Goal: Transaction & Acquisition: Purchase product/service

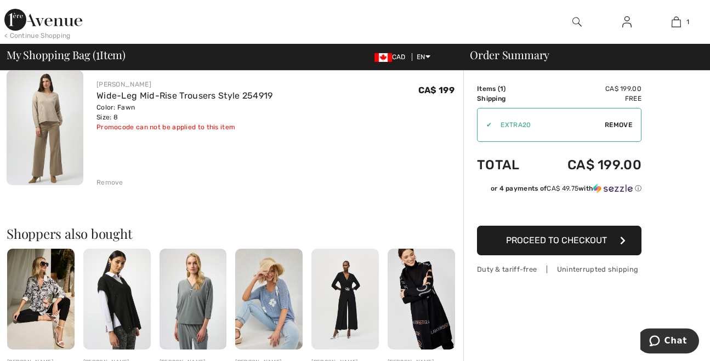
scroll to position [115, 0]
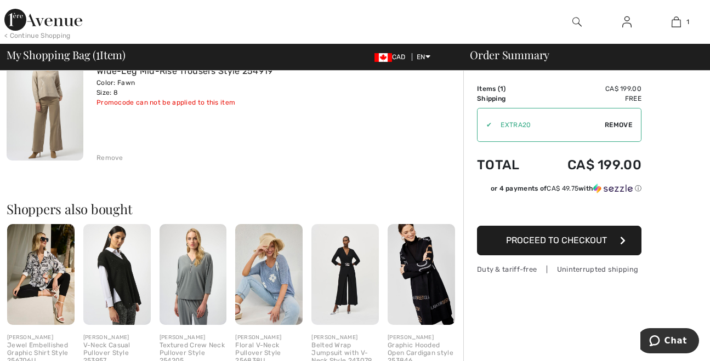
click at [540, 240] on span "Proceed to Checkout" at bounding box center [556, 240] width 101 height 10
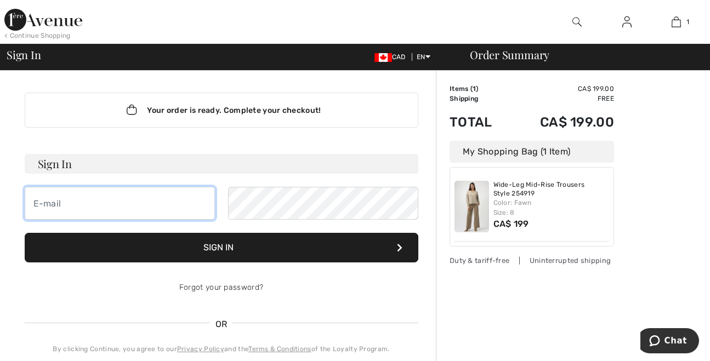
click at [144, 206] on input "email" at bounding box center [120, 203] width 190 height 33
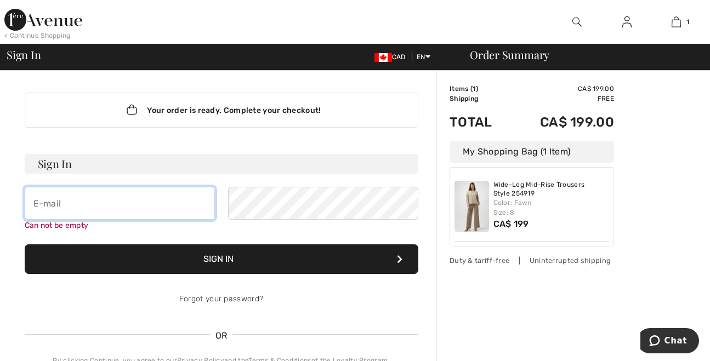
type input "sweet_r04@hotmail.com"
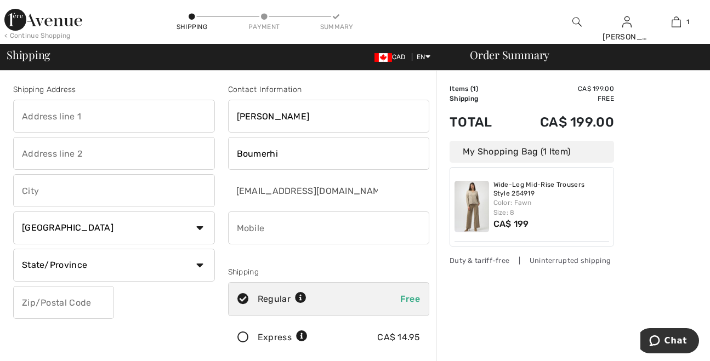
click at [106, 112] on input "text" at bounding box center [114, 116] width 202 height 33
type input "5685, Rue Joseph Dufresne"
click at [42, 194] on input "text" at bounding box center [114, 190] width 202 height 33
type input "Montreal Nord"
click at [13, 249] on select "State/Province Alberta British Columbia Manitoba New Brunswick Newfoundland and…" at bounding box center [114, 265] width 202 height 33
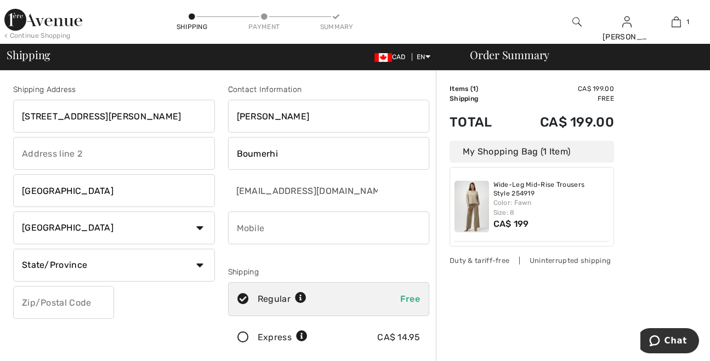
select select "QC"
click option "Quebec" at bounding box center [0, 0] width 0 height 0
click at [56, 304] on input "text" at bounding box center [63, 302] width 101 height 33
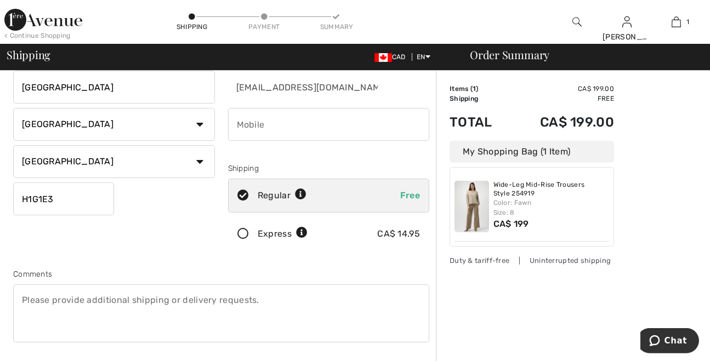
scroll to position [115, 0]
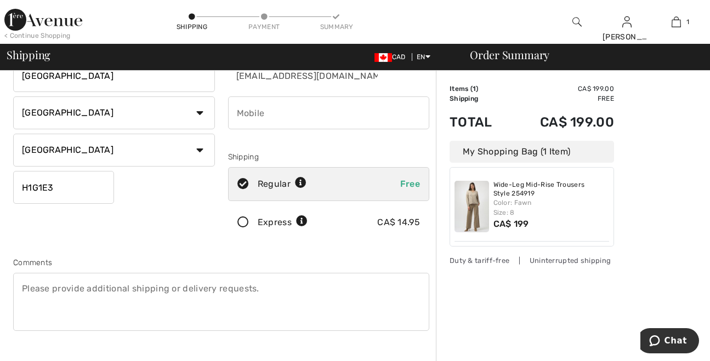
type input "H1G1E3"
click at [258, 118] on input "phone" at bounding box center [329, 112] width 202 height 33
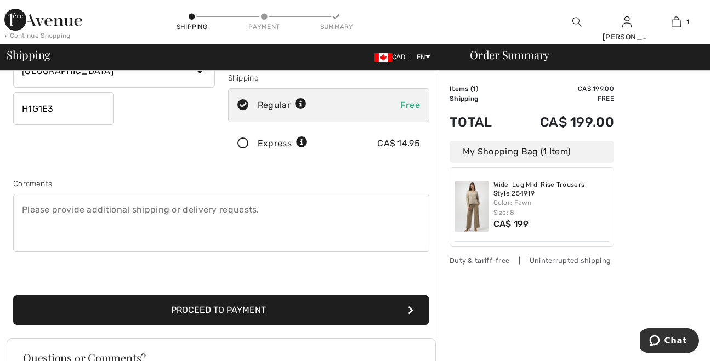
scroll to position [345, 0]
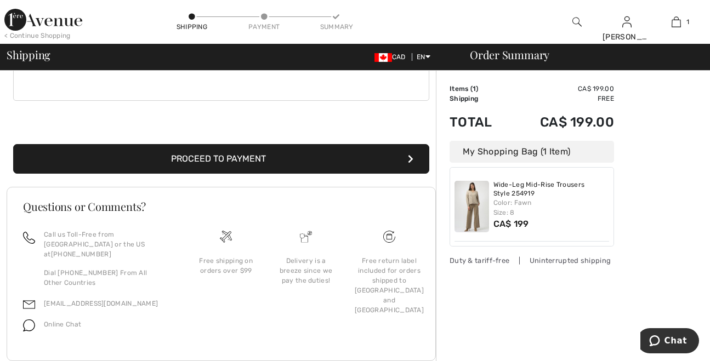
type input "5149418158"
click at [252, 150] on button "Proceed to Payment" at bounding box center [221, 159] width 416 height 30
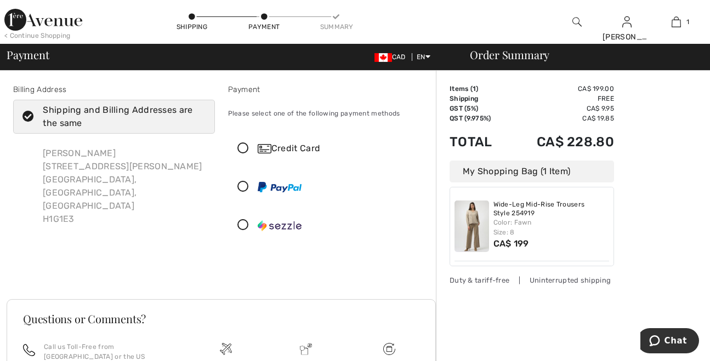
click at [244, 147] on icon at bounding box center [243, 149] width 29 height 12
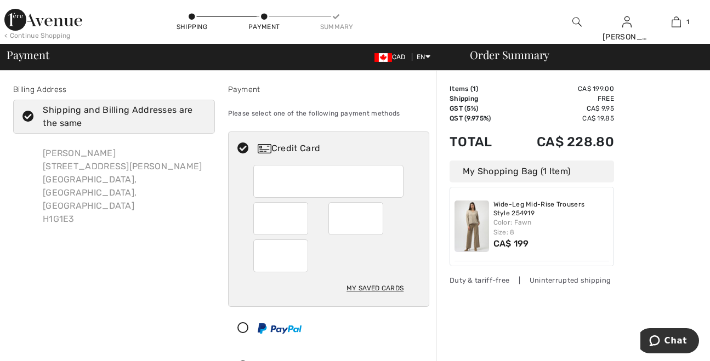
click at [244, 165] on div "My Saved Cards" at bounding box center [329, 235] width 201 height 141
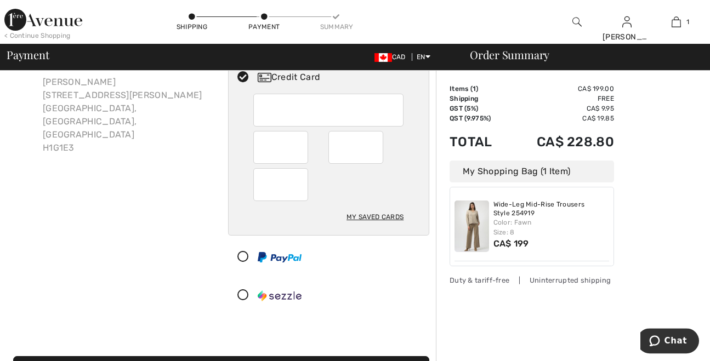
scroll to position [115, 0]
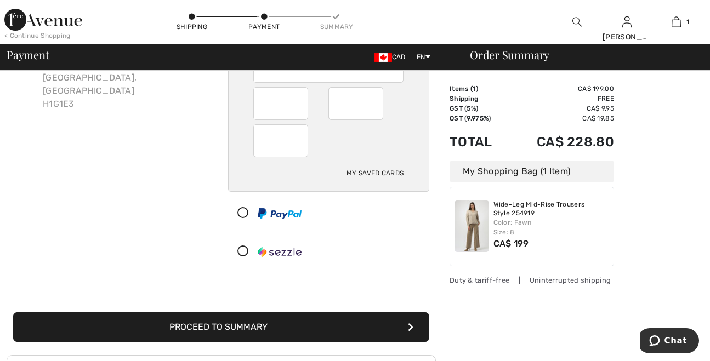
click at [212, 328] on button "Proceed to Summary" at bounding box center [221, 327] width 416 height 30
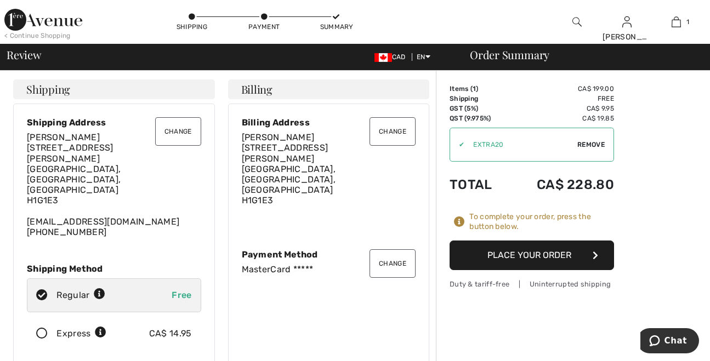
click at [544, 255] on button "Place Your Order" at bounding box center [531, 256] width 164 height 30
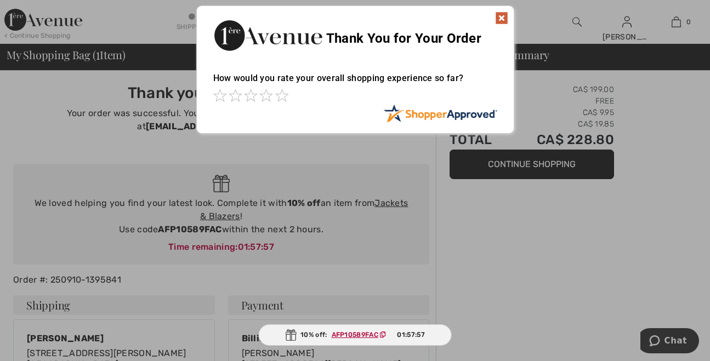
click at [500, 19] on img at bounding box center [501, 18] width 13 height 13
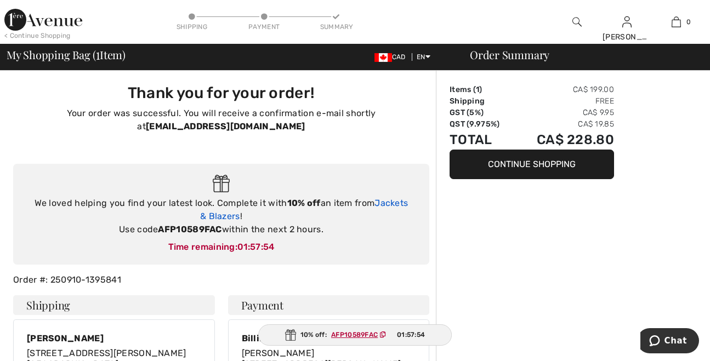
click at [398, 204] on link "Jackets & Blazers" at bounding box center [304, 210] width 208 height 24
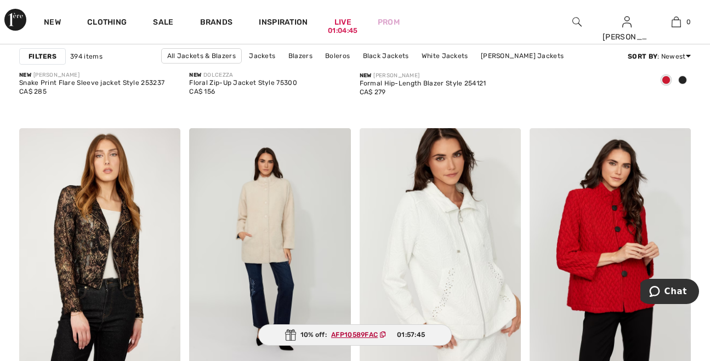
scroll to position [690, 0]
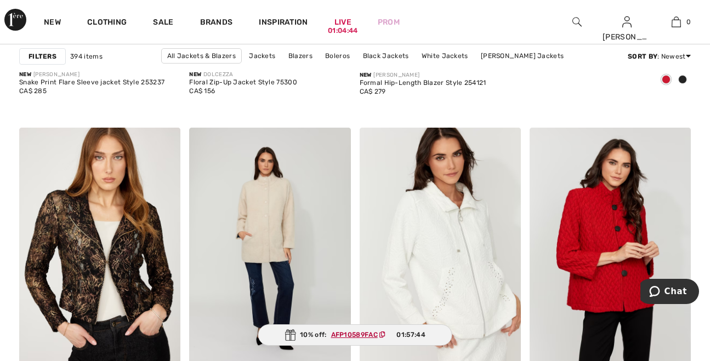
click at [38, 60] on strong "Filters" at bounding box center [42, 57] width 28 height 10
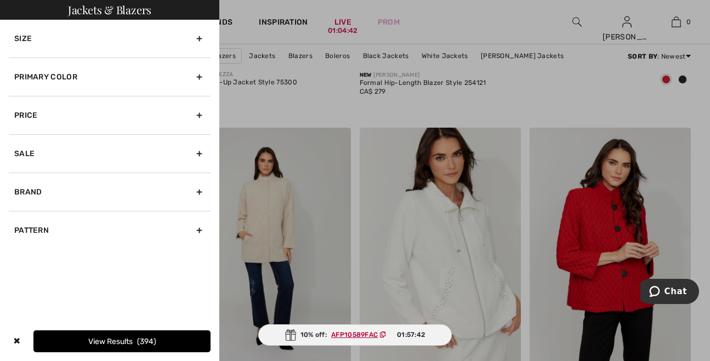
click at [198, 37] on div "Size" at bounding box center [110, 39] width 202 height 38
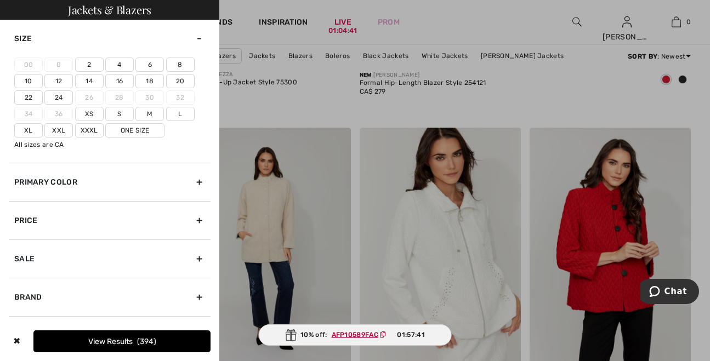
click at [178, 67] on label "8" at bounding box center [180, 65] width 28 height 14
click at [0, 0] on input"] "8" at bounding box center [0, 0] width 0 height 0
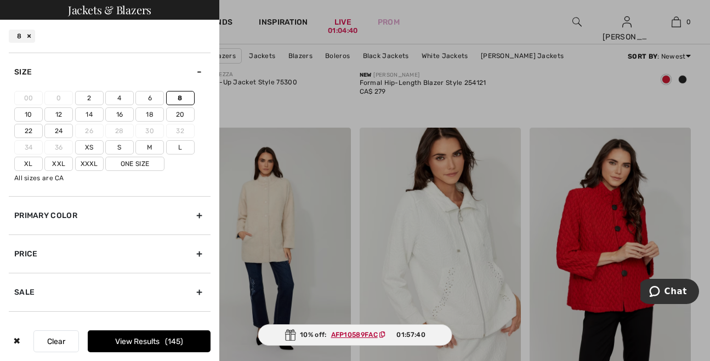
click at [152, 145] on label "M" at bounding box center [149, 147] width 28 height 14
click at [0, 0] on input"] "M" at bounding box center [0, 0] width 0 height 0
click at [154, 342] on button "View Results 252" at bounding box center [149, 341] width 123 height 22
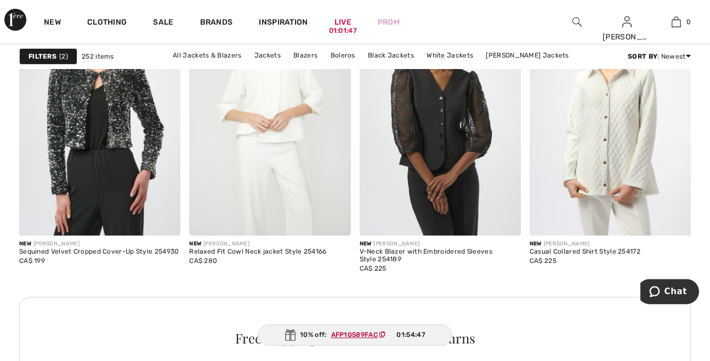
scroll to position [3567, 0]
